Goal: Book appointment/travel/reservation

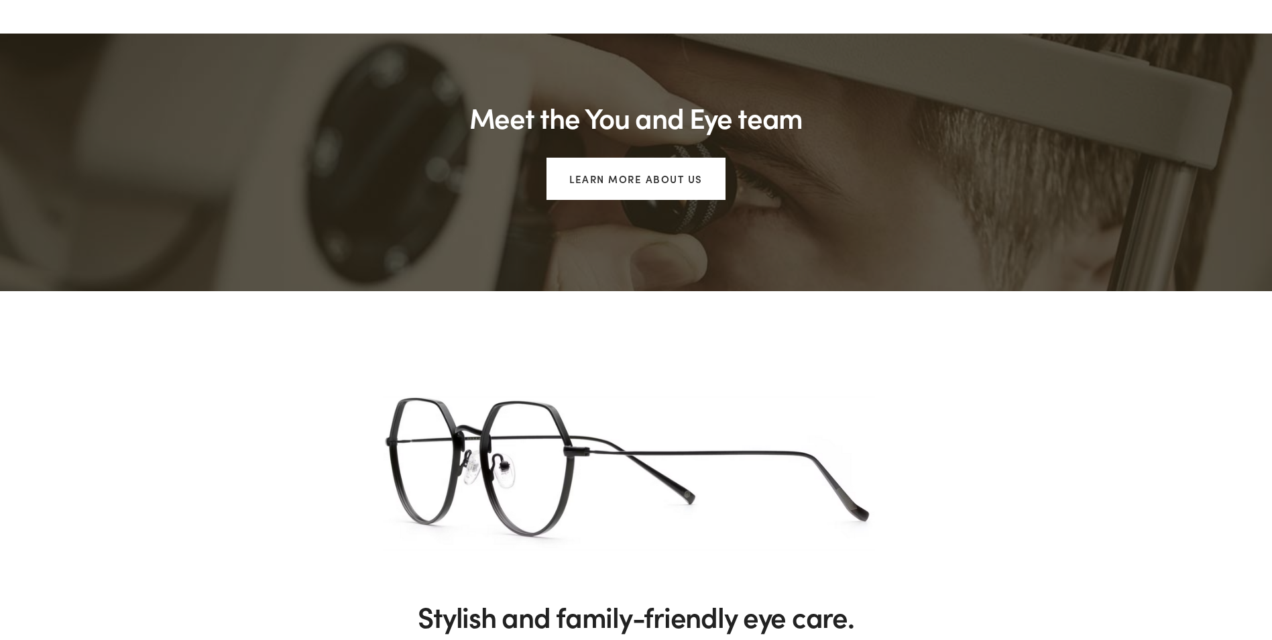
scroll to position [1140, 0]
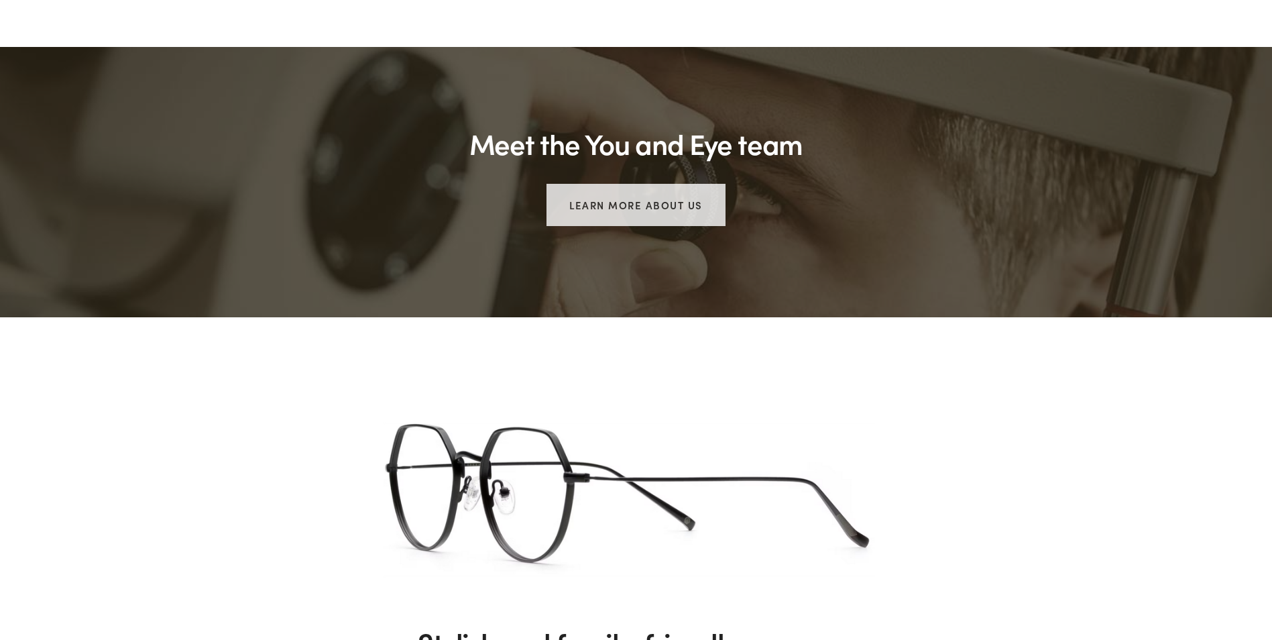
click at [700, 219] on link "Learn more about us" at bounding box center [635, 205] width 179 height 42
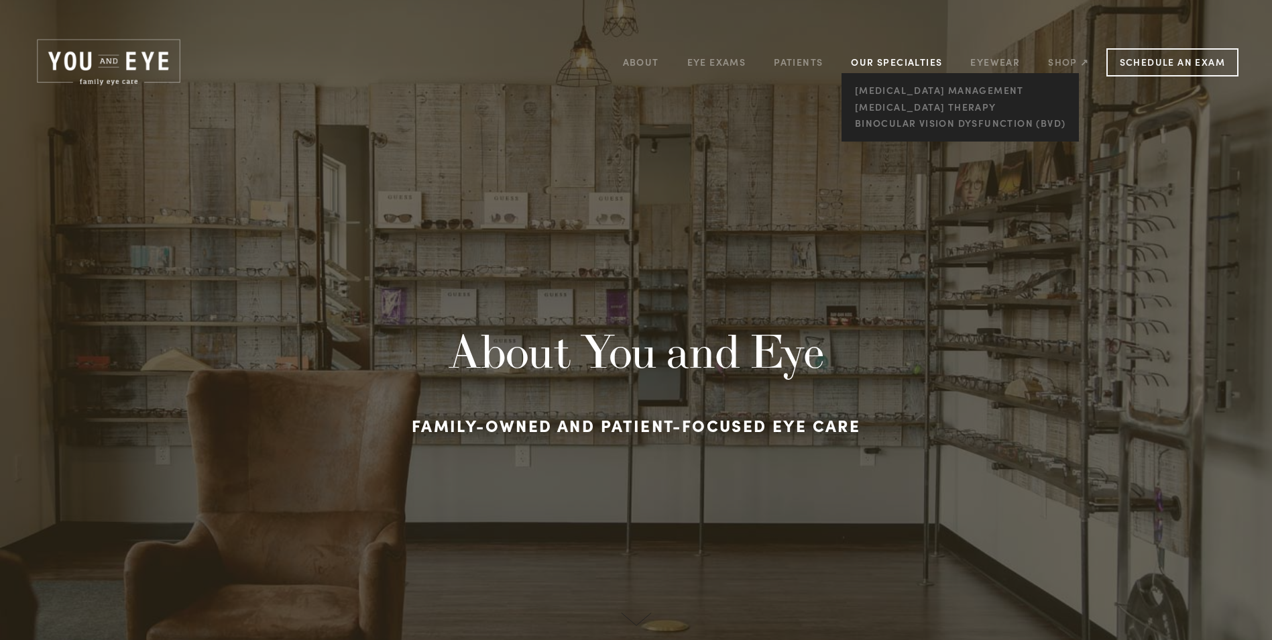
click at [870, 58] on link "Our Specialties" at bounding box center [896, 62] width 91 height 13
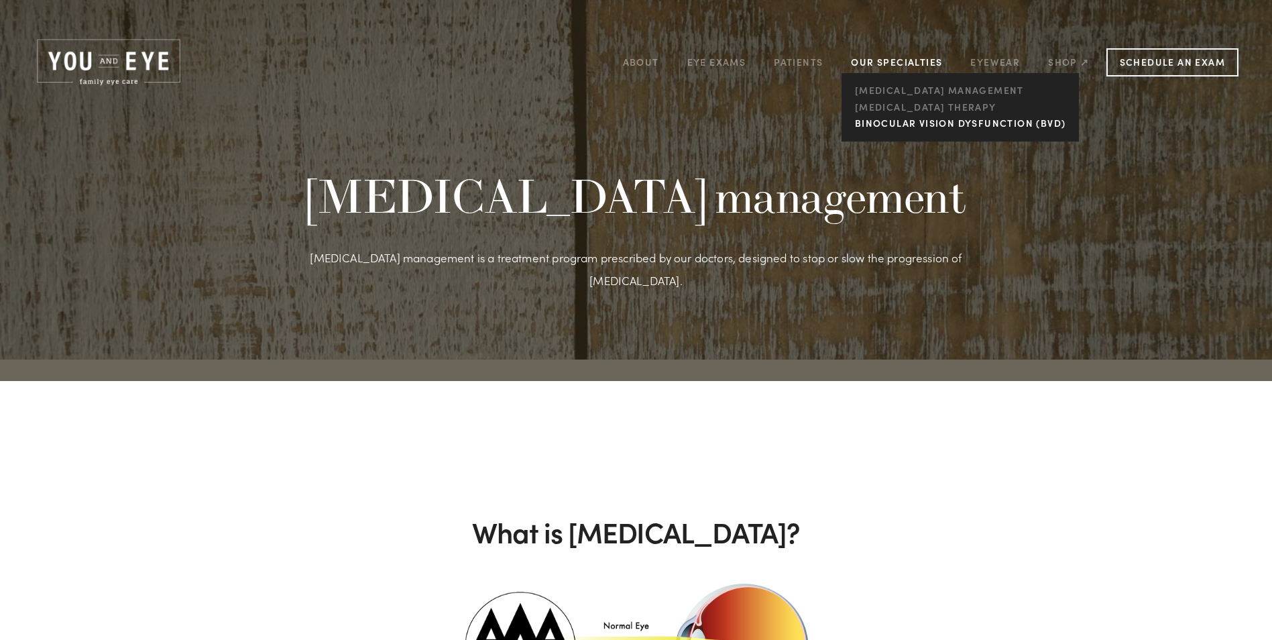
click at [946, 125] on link "Binocular Vision Dysfunction (BVD)" at bounding box center [960, 123] width 218 height 17
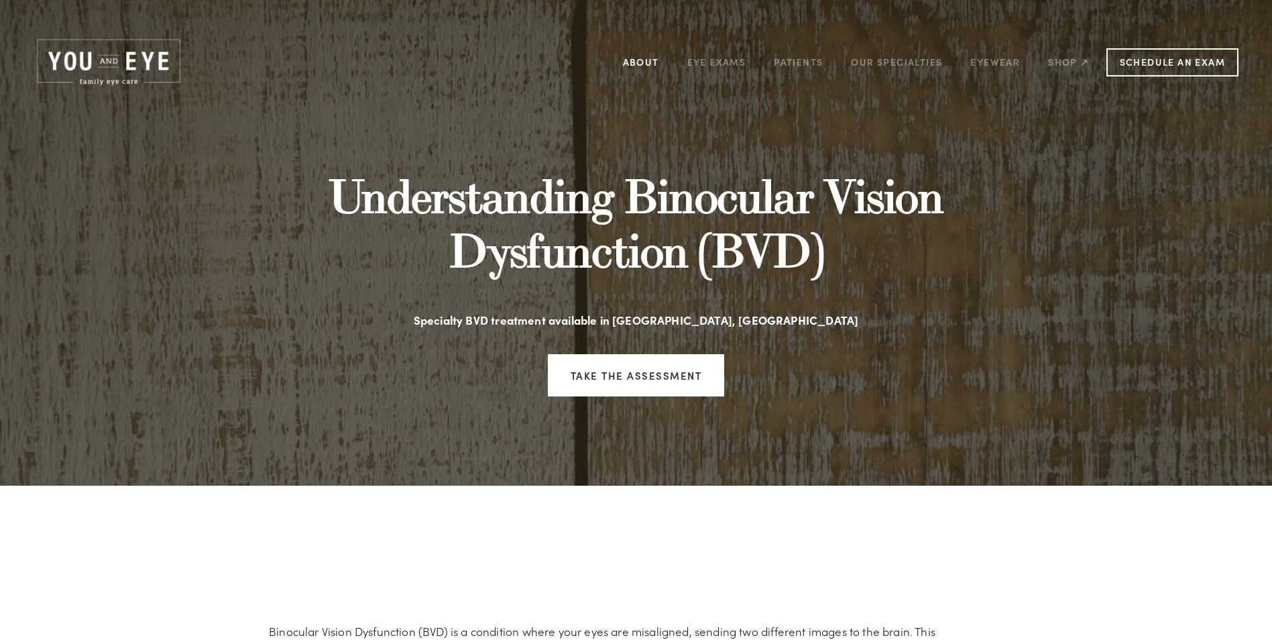
click at [653, 62] on link "About" at bounding box center [641, 62] width 36 height 21
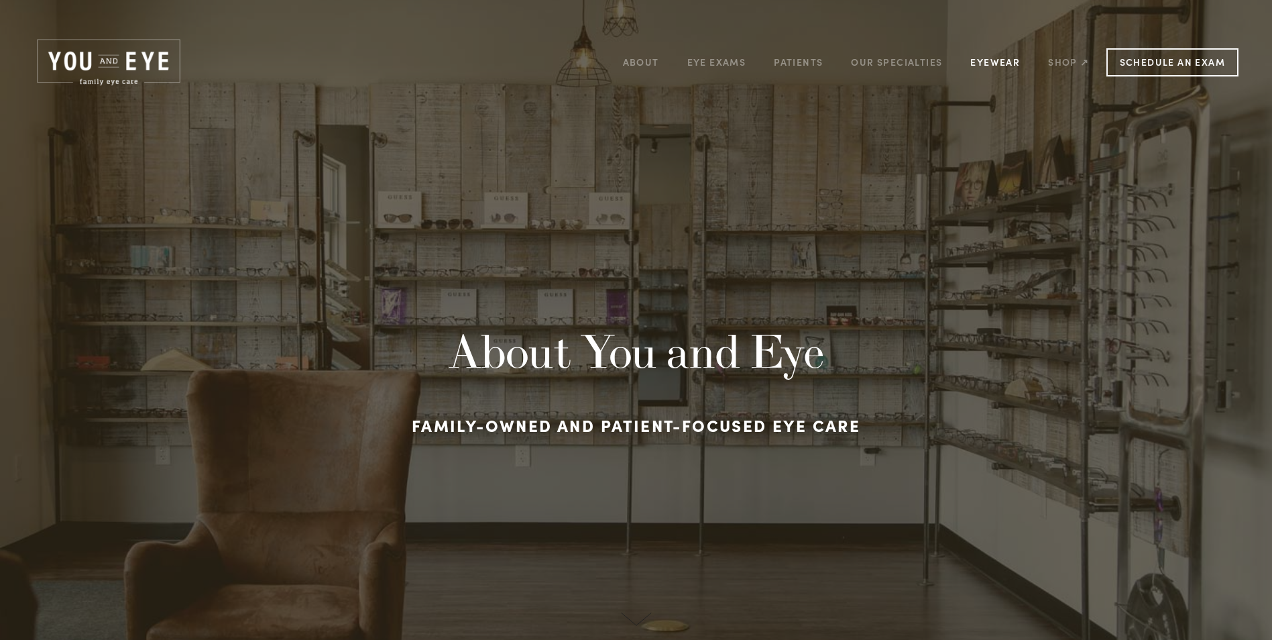
click at [985, 60] on link "Eyewear" at bounding box center [995, 62] width 50 height 21
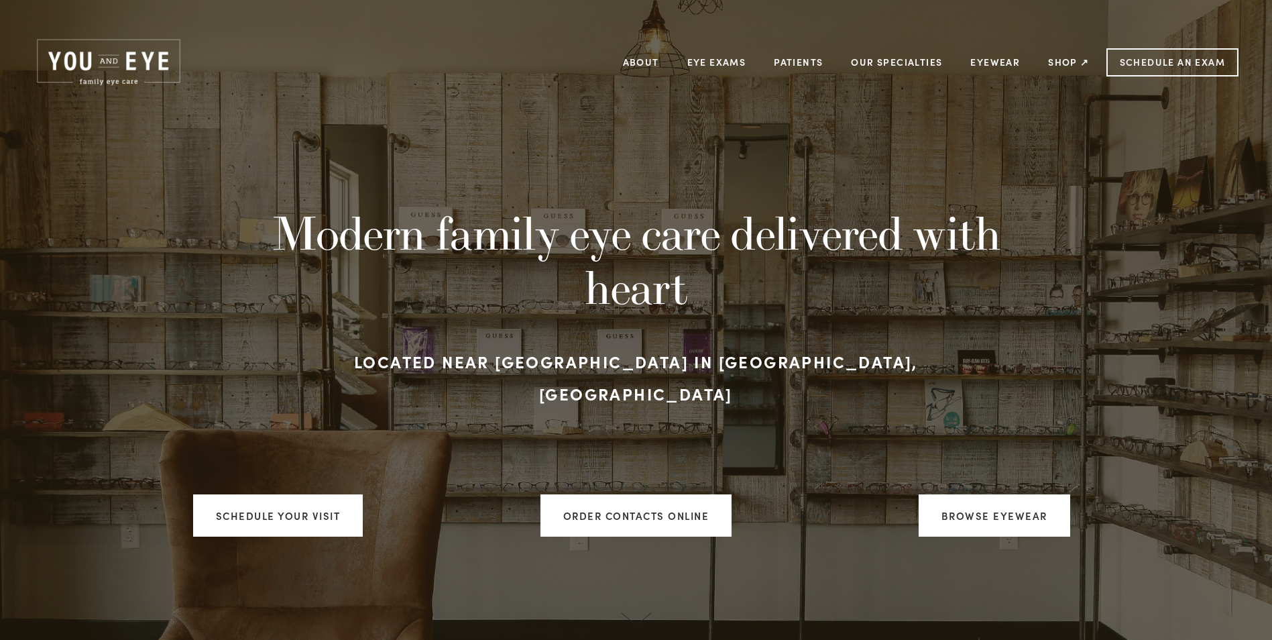
click at [223, 463] on div "Modern family eye care delivered with heart Located near [GEOGRAPHIC_DATA] in […" at bounding box center [636, 354] width 1228 height 388
click at [240, 496] on link "Schedule your visit" at bounding box center [278, 515] width 170 height 42
